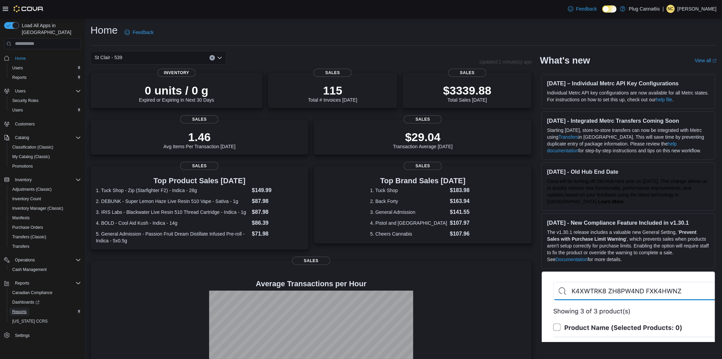
click at [20, 309] on span "Reports" at bounding box center [19, 311] width 14 height 5
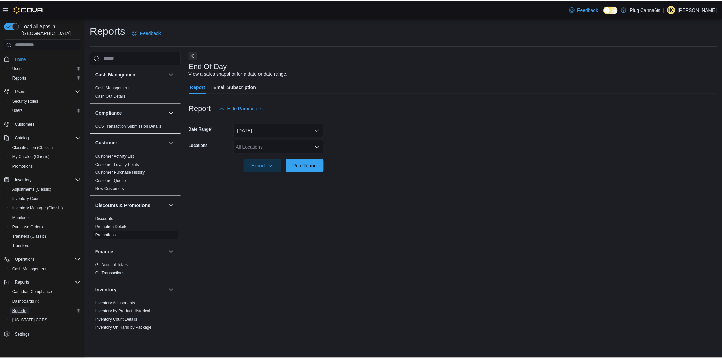
scroll to position [340, 0]
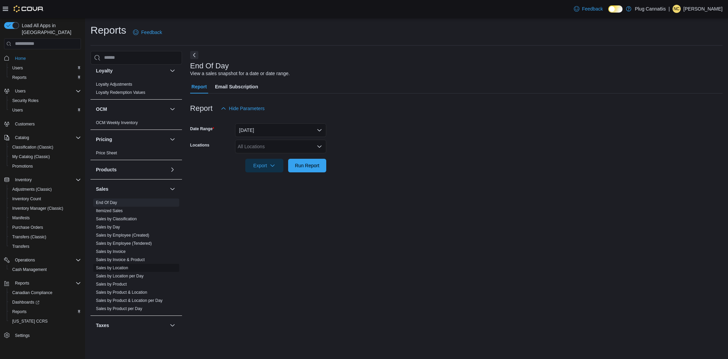
click at [116, 267] on link "Sales by Location" at bounding box center [112, 268] width 32 height 5
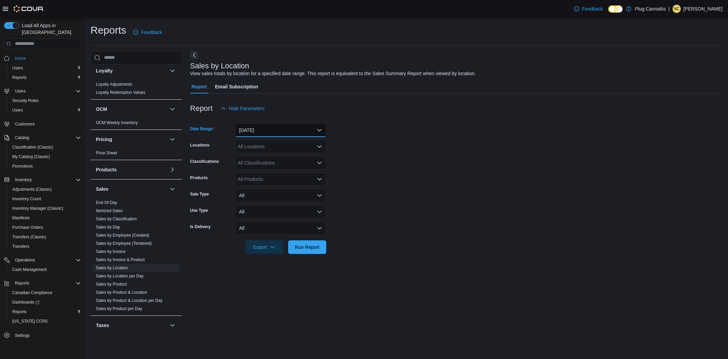
click at [261, 132] on button "[DATE]" at bounding box center [280, 130] width 91 height 14
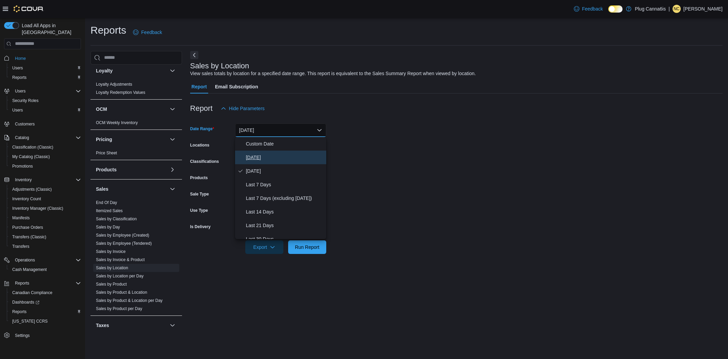
click at [260, 152] on button "[DATE]" at bounding box center [280, 158] width 91 height 14
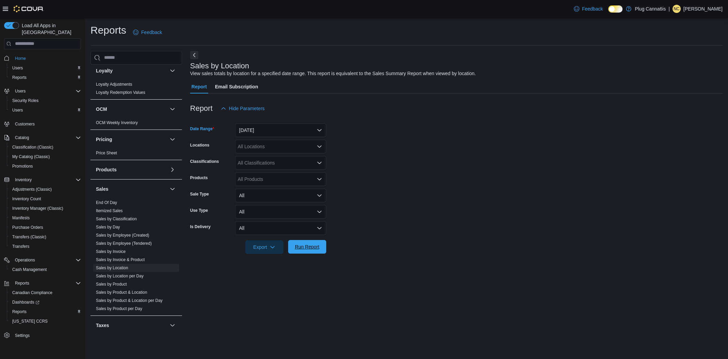
click at [302, 241] on span "Run Report" at bounding box center [307, 247] width 30 height 14
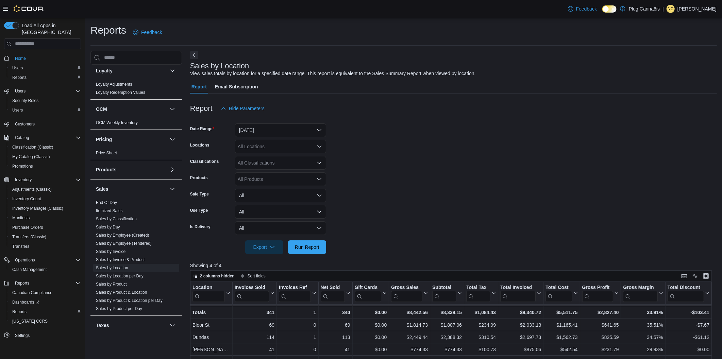
click at [439, 174] on form "Date Range [DATE] Locations All Locations Classifications All Classifications P…" at bounding box center [453, 184] width 527 height 139
click at [304, 250] on span "Run Report" at bounding box center [307, 246] width 24 height 7
